Goal: Task Accomplishment & Management: Complete application form

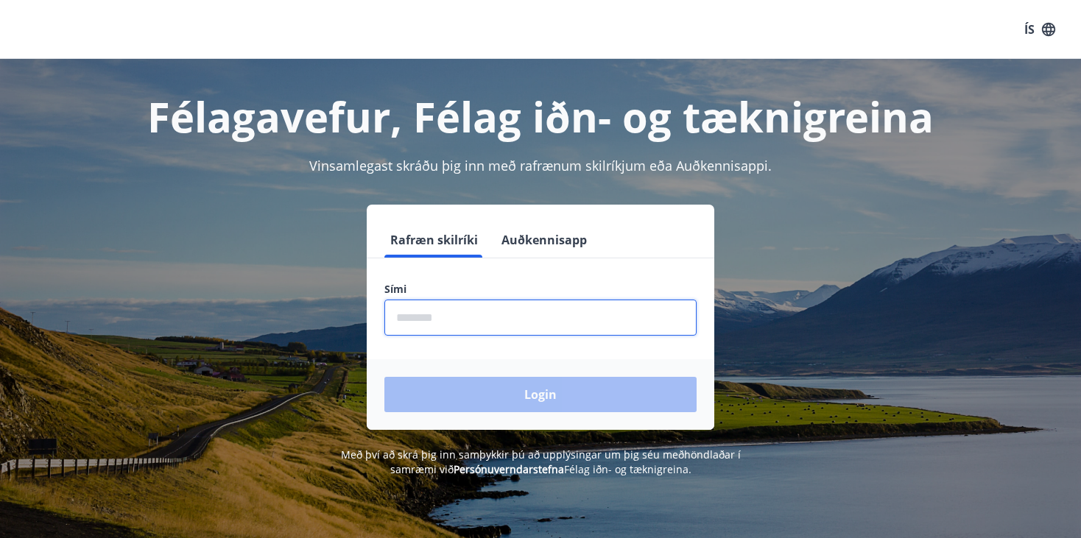
click at [618, 306] on input "phone" at bounding box center [540, 318] width 312 height 36
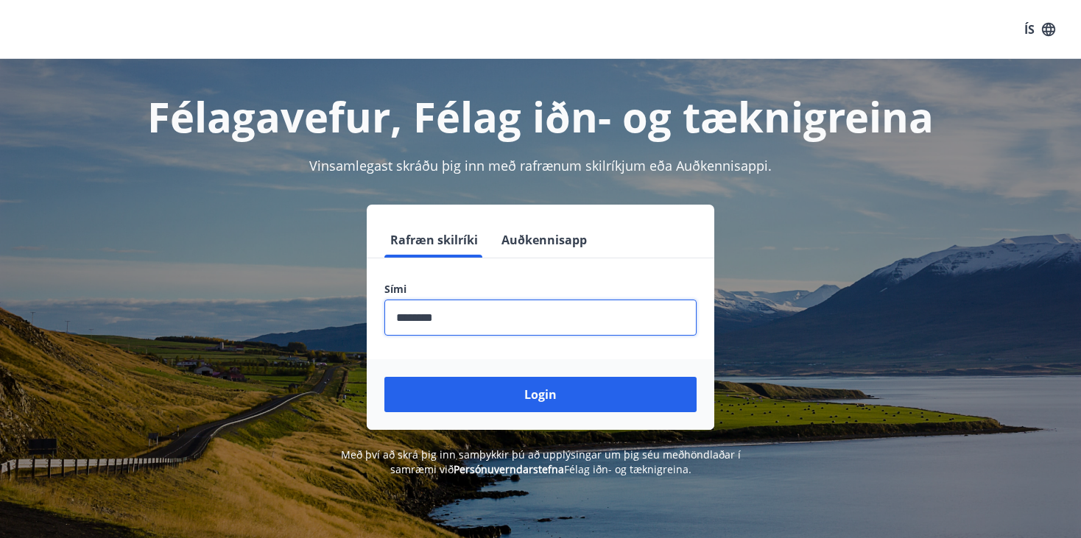
type input "********"
click at [384, 377] on button "Login" at bounding box center [540, 394] width 312 height 35
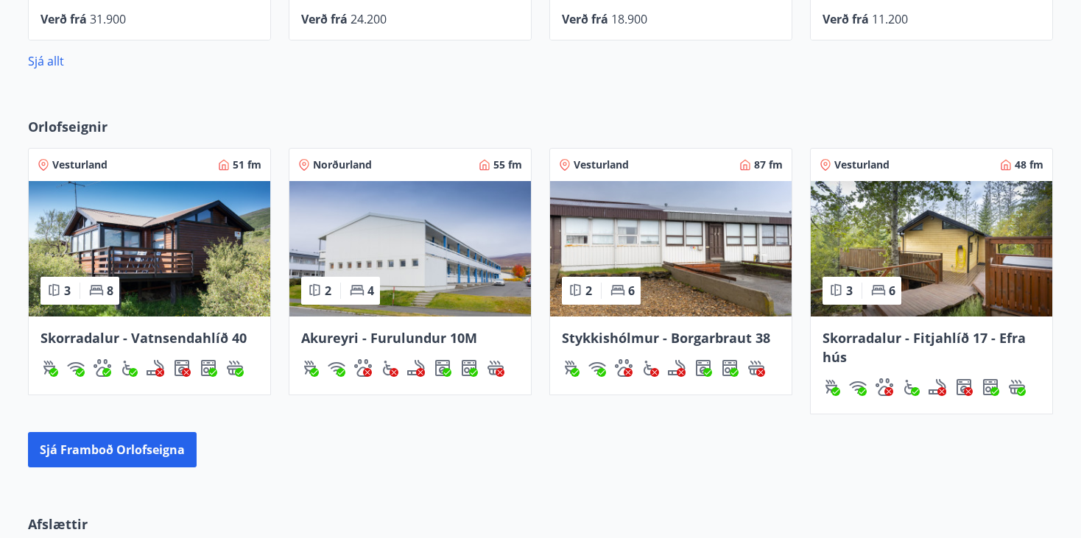
scroll to position [820, 0]
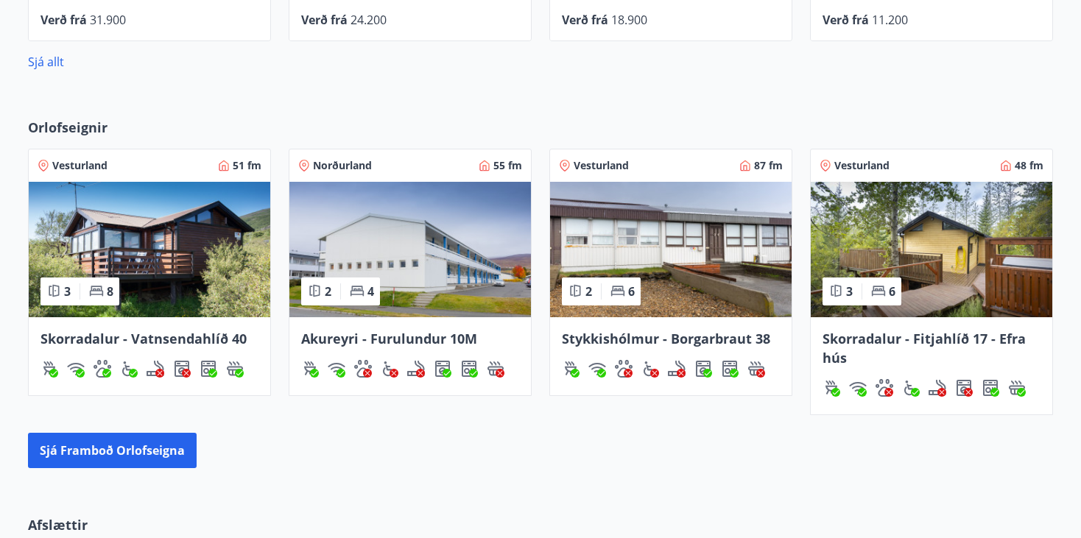
click at [182, 264] on img at bounding box center [150, 250] width 242 height 136
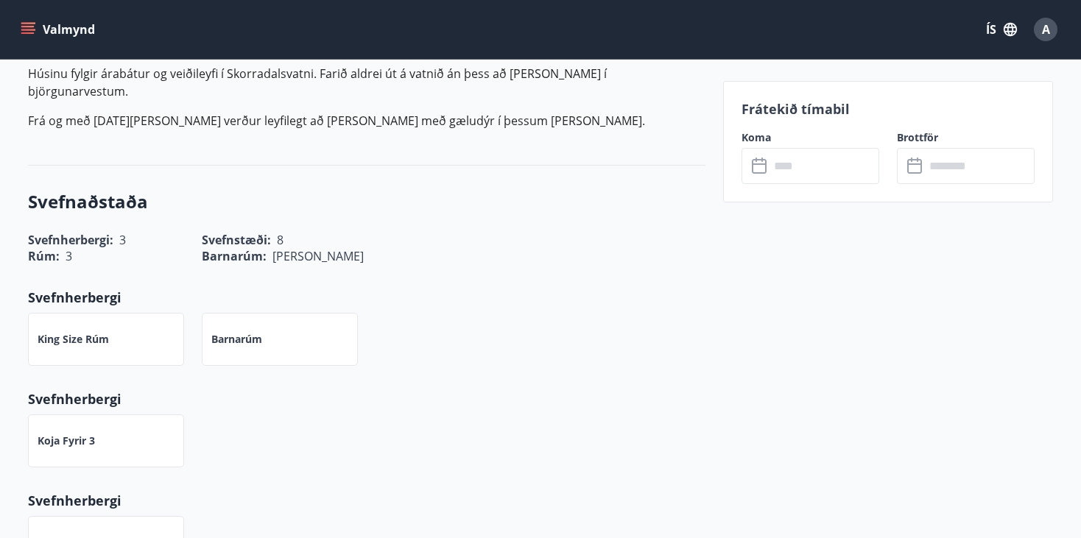
scroll to position [543, 0]
click at [850, 167] on input "text" at bounding box center [825, 166] width 110 height 36
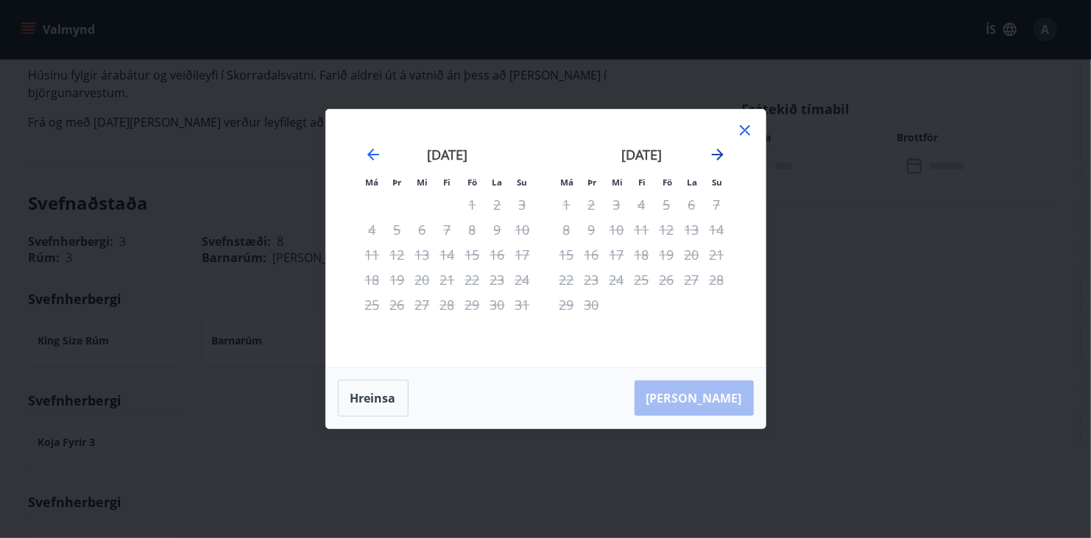
drag, startPoint x: 714, startPoint y: 167, endPoint x: 711, endPoint y: 156, distance: 11.3
click at [711, 156] on div "júlí 2025 1 2 3 4 5 6 7 8 9 10 11 12 13 14 15 16 17 18 19 20 21 22 23 24 25 26 …" at bounding box center [546, 238] width 404 height 222
click at [711, 156] on icon "Move forward to switch to the next month." at bounding box center [718, 155] width 18 height 18
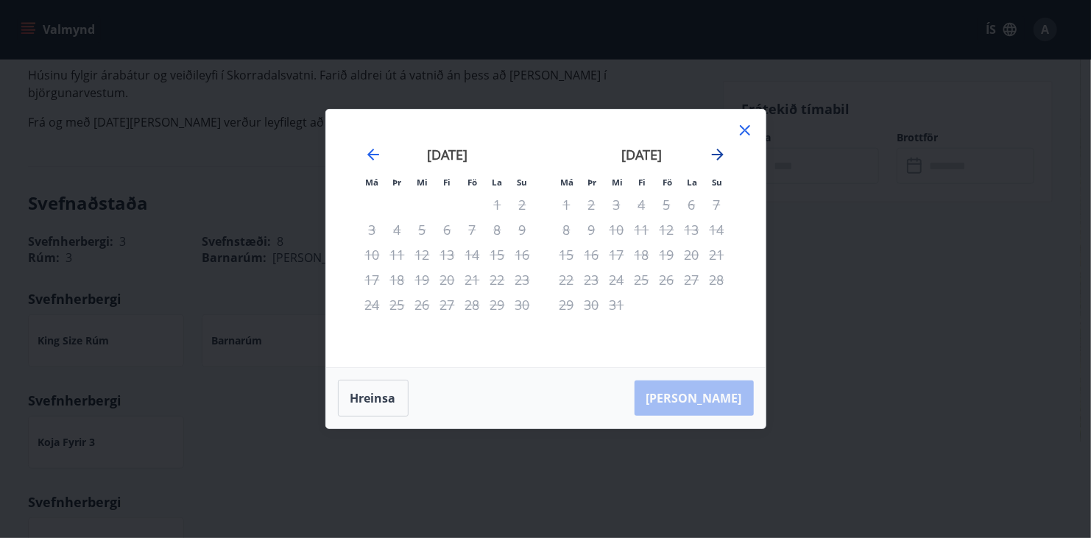
click at [711, 156] on icon "Move forward to switch to the next month." at bounding box center [718, 155] width 18 height 18
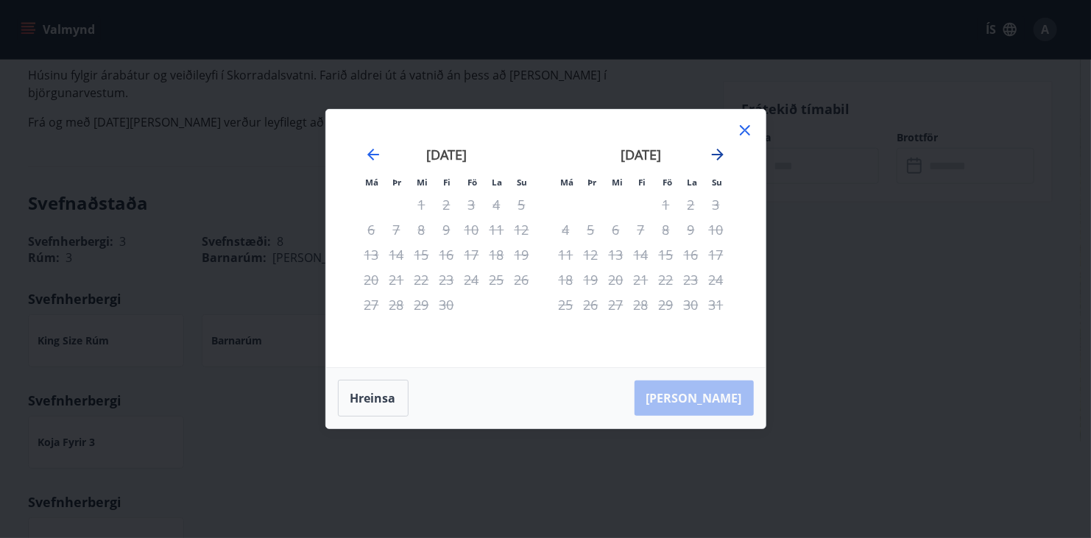
click at [711, 156] on icon "Move forward to switch to the next month." at bounding box center [718, 155] width 18 height 18
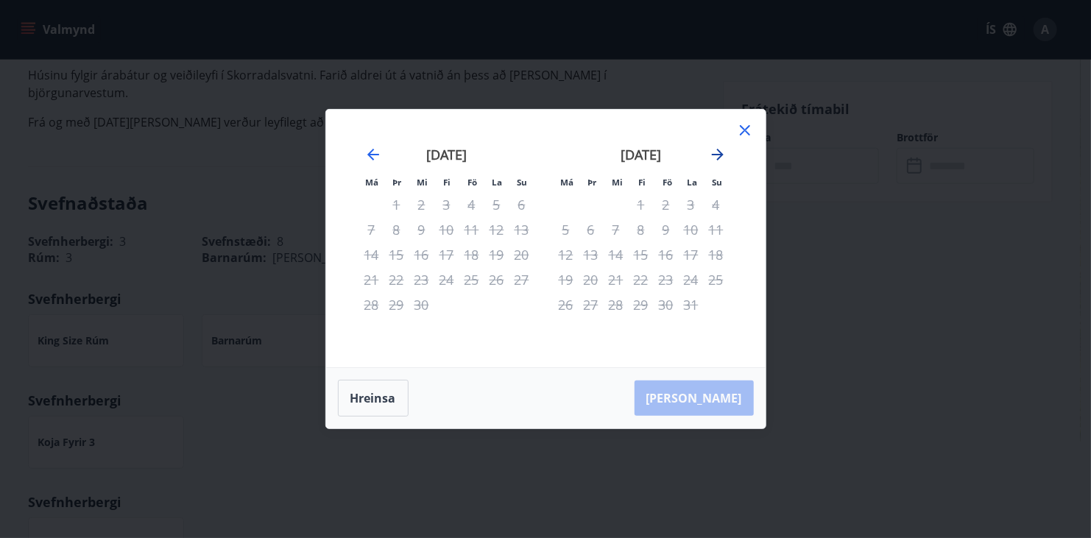
click at [711, 156] on icon "Move forward to switch to the next month." at bounding box center [718, 155] width 18 height 18
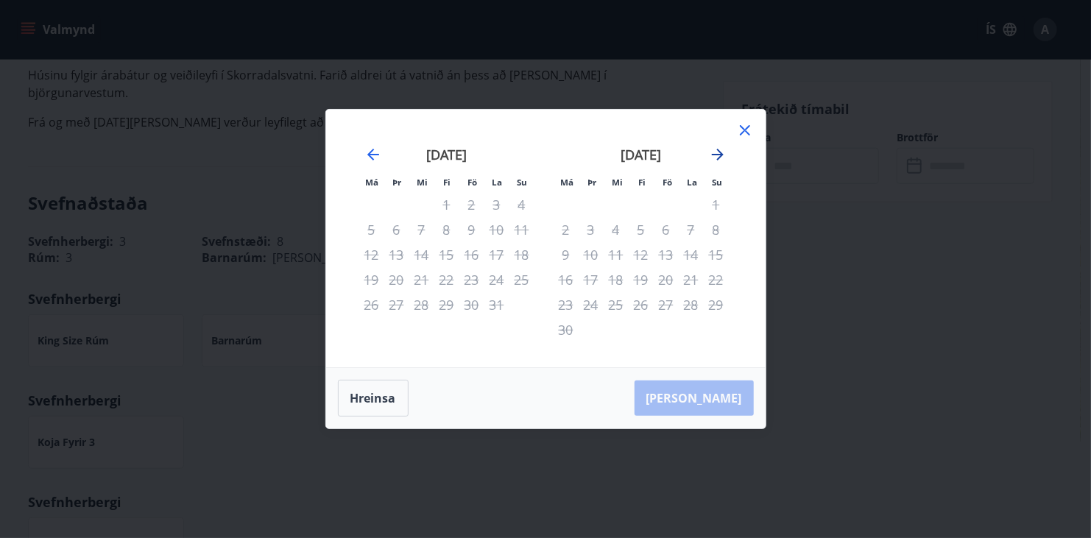
click at [711, 156] on icon "Move forward to switch to the next month." at bounding box center [718, 155] width 18 height 18
click at [737, 132] on icon at bounding box center [745, 131] width 18 height 18
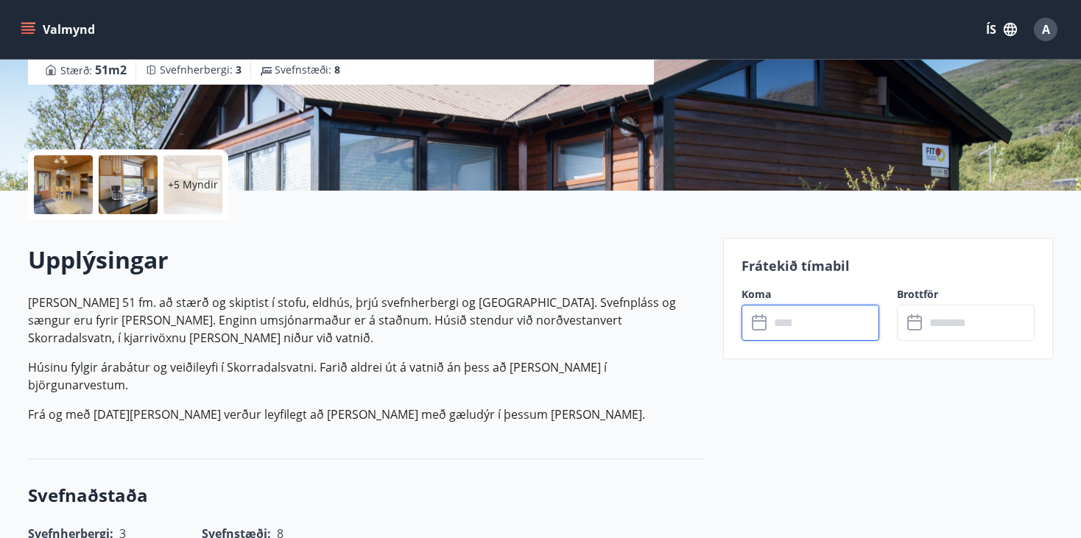
scroll to position [0, 0]
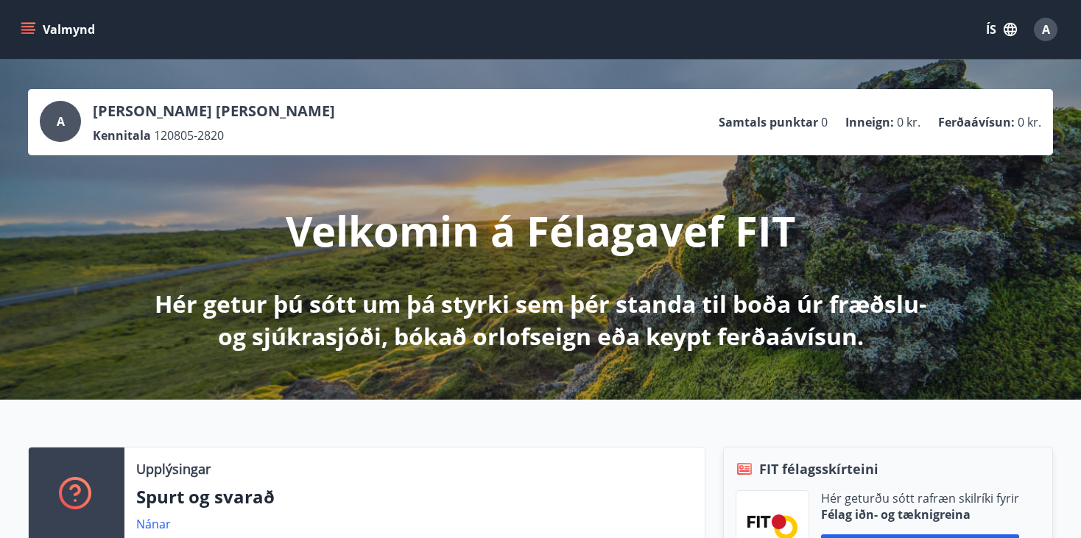
click at [29, 26] on icon "menu" at bounding box center [27, 26] width 13 height 1
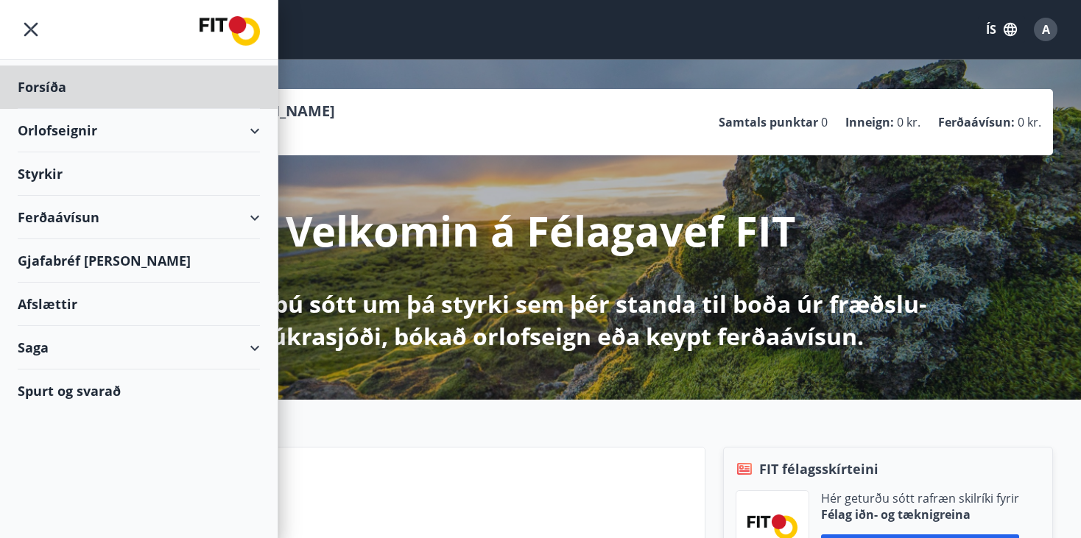
click at [41, 109] on div "Styrkir" at bounding box center [139, 87] width 242 height 43
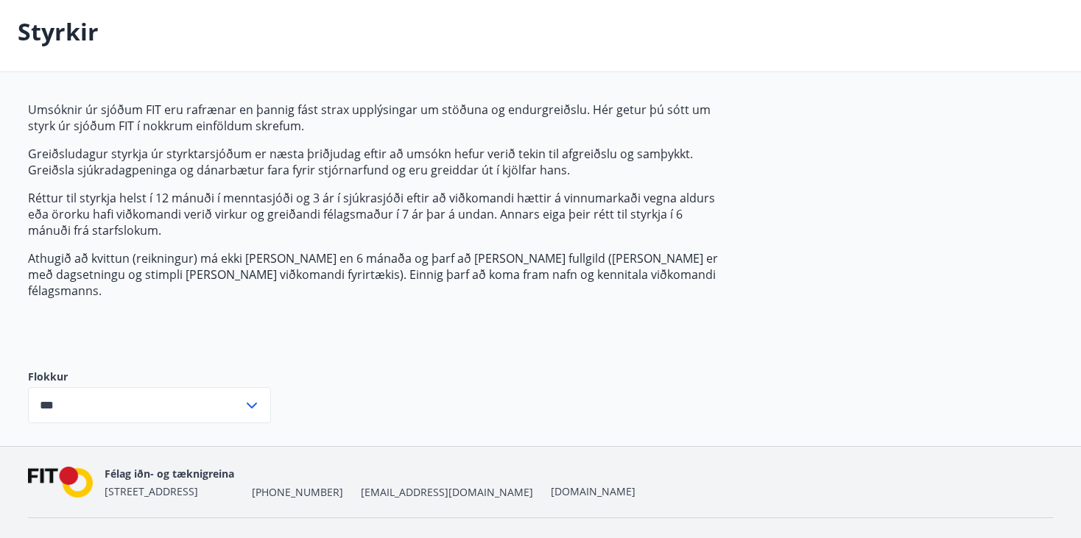
scroll to position [82, 0]
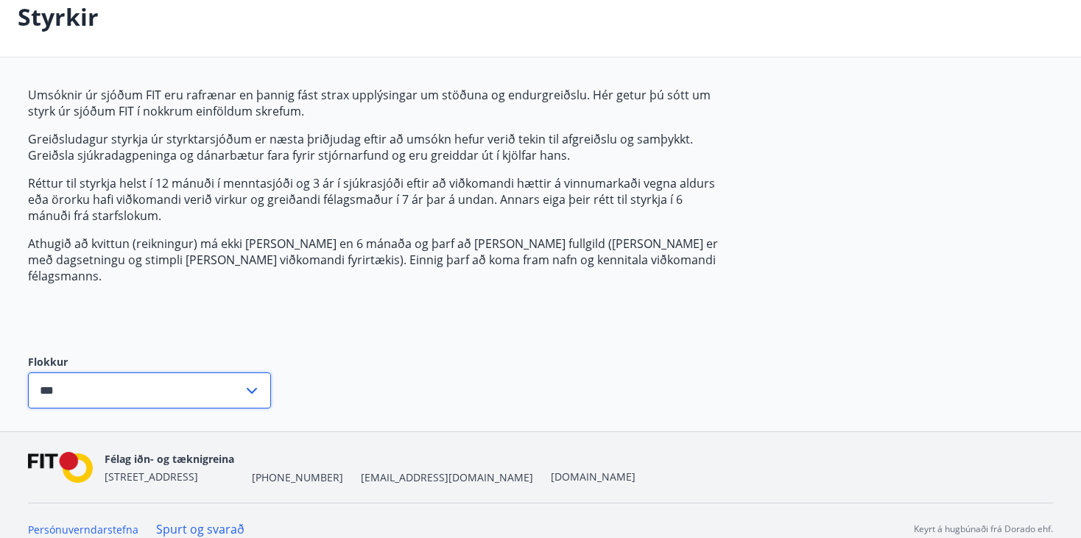
click at [145, 373] on input "***" at bounding box center [135, 391] width 215 height 36
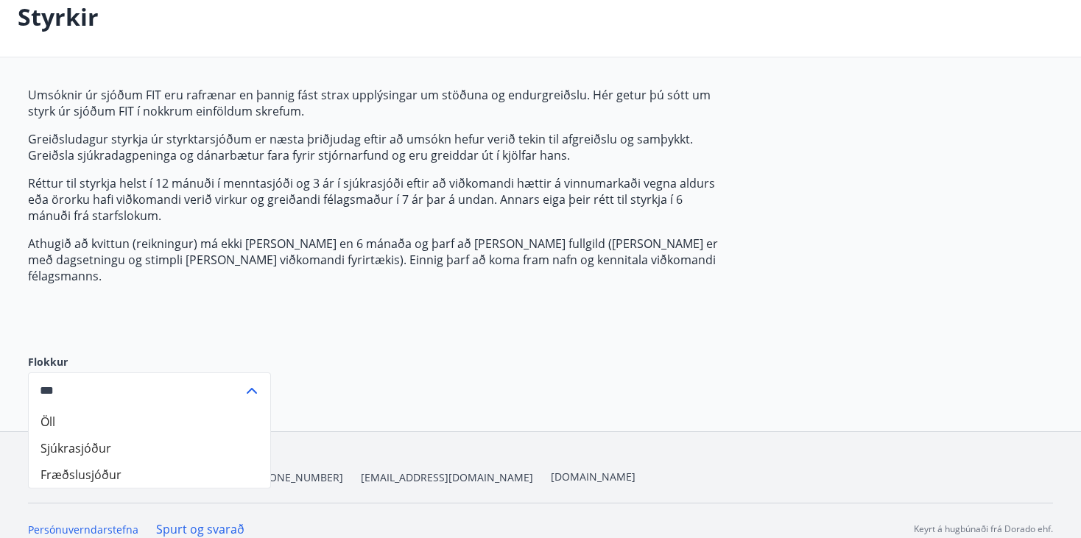
click at [85, 462] on li "Fræðslusjóður" at bounding box center [150, 475] width 242 height 27
type input "**********"
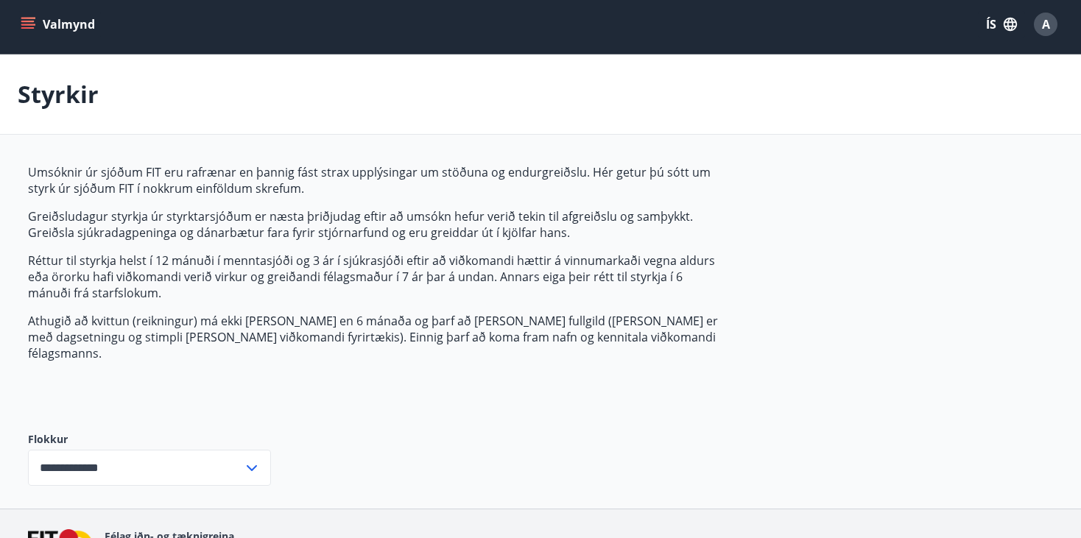
scroll to position [0, 0]
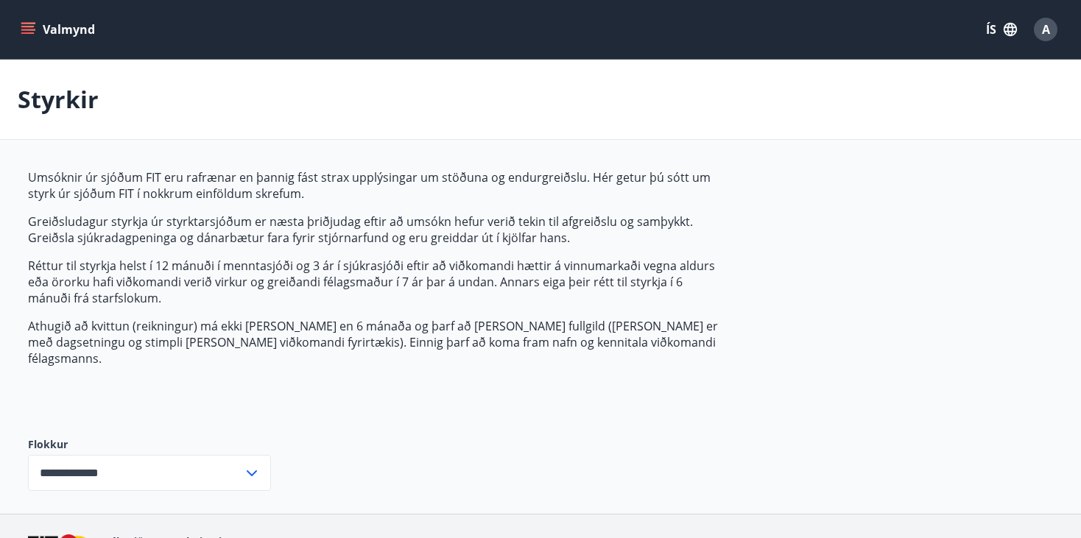
click at [38, 37] on button "Valmynd" at bounding box center [59, 29] width 83 height 27
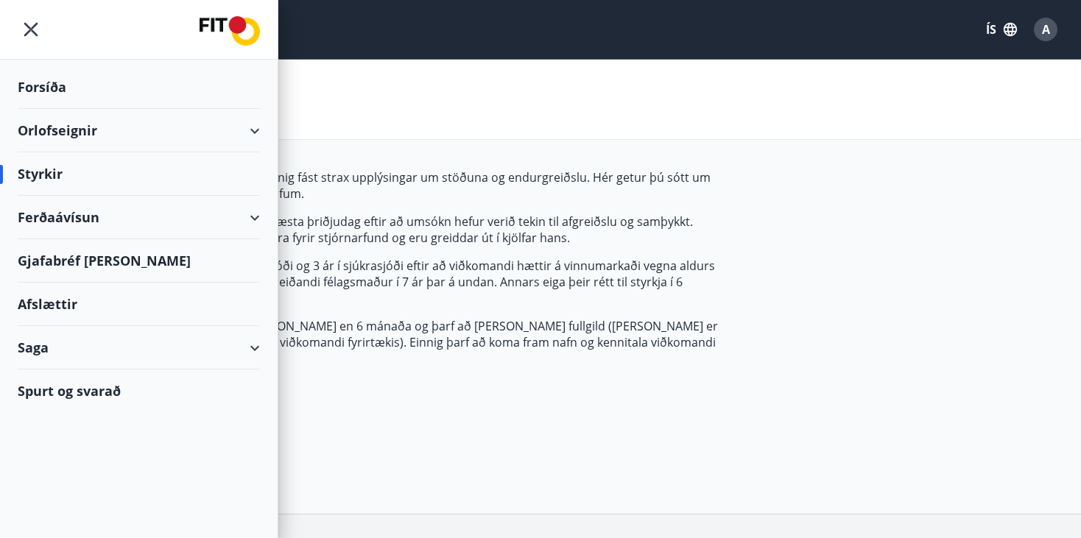
click at [50, 80] on div "Forsíða" at bounding box center [139, 87] width 242 height 43
